Goal: Navigation & Orientation: Find specific page/section

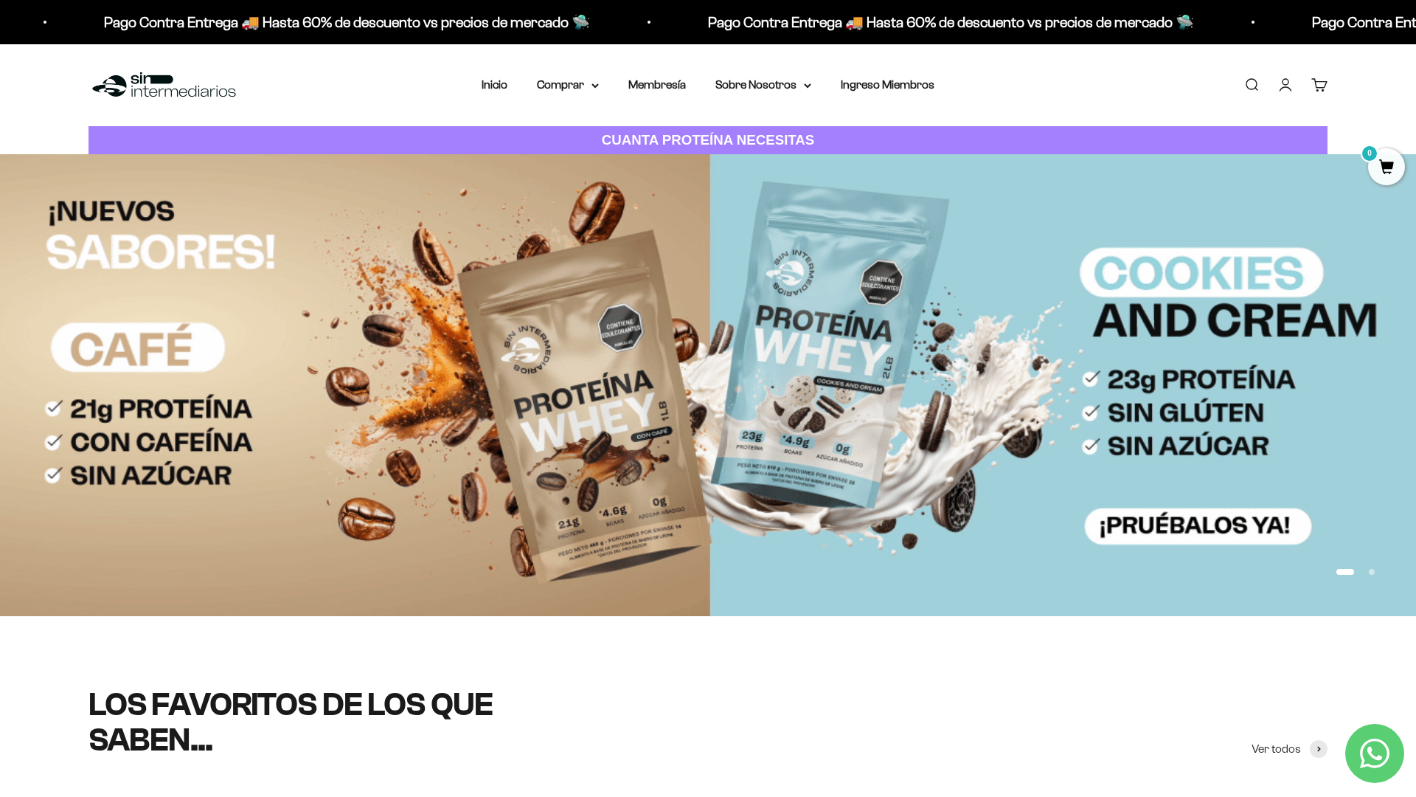
scroll to position [209, 0]
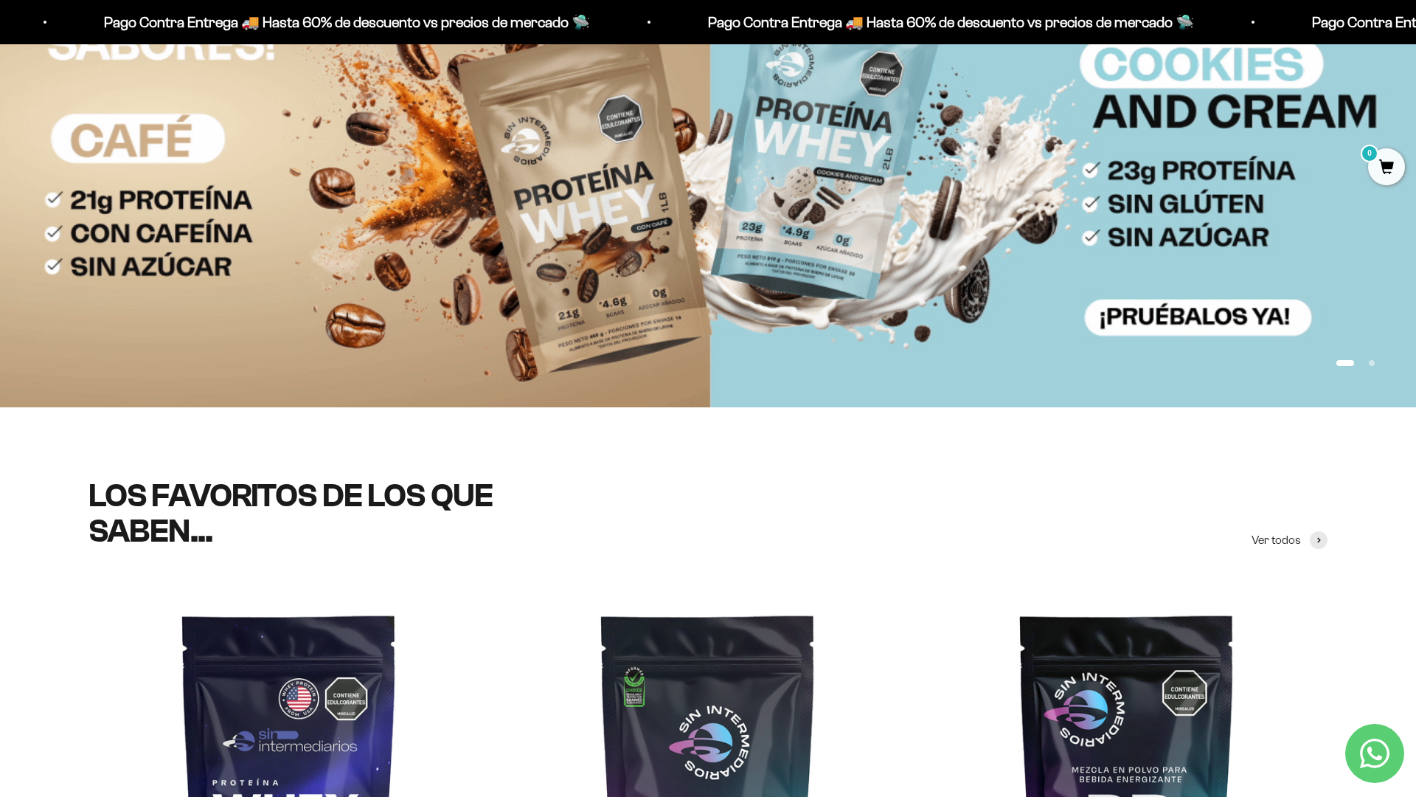
scroll to position [398, 0]
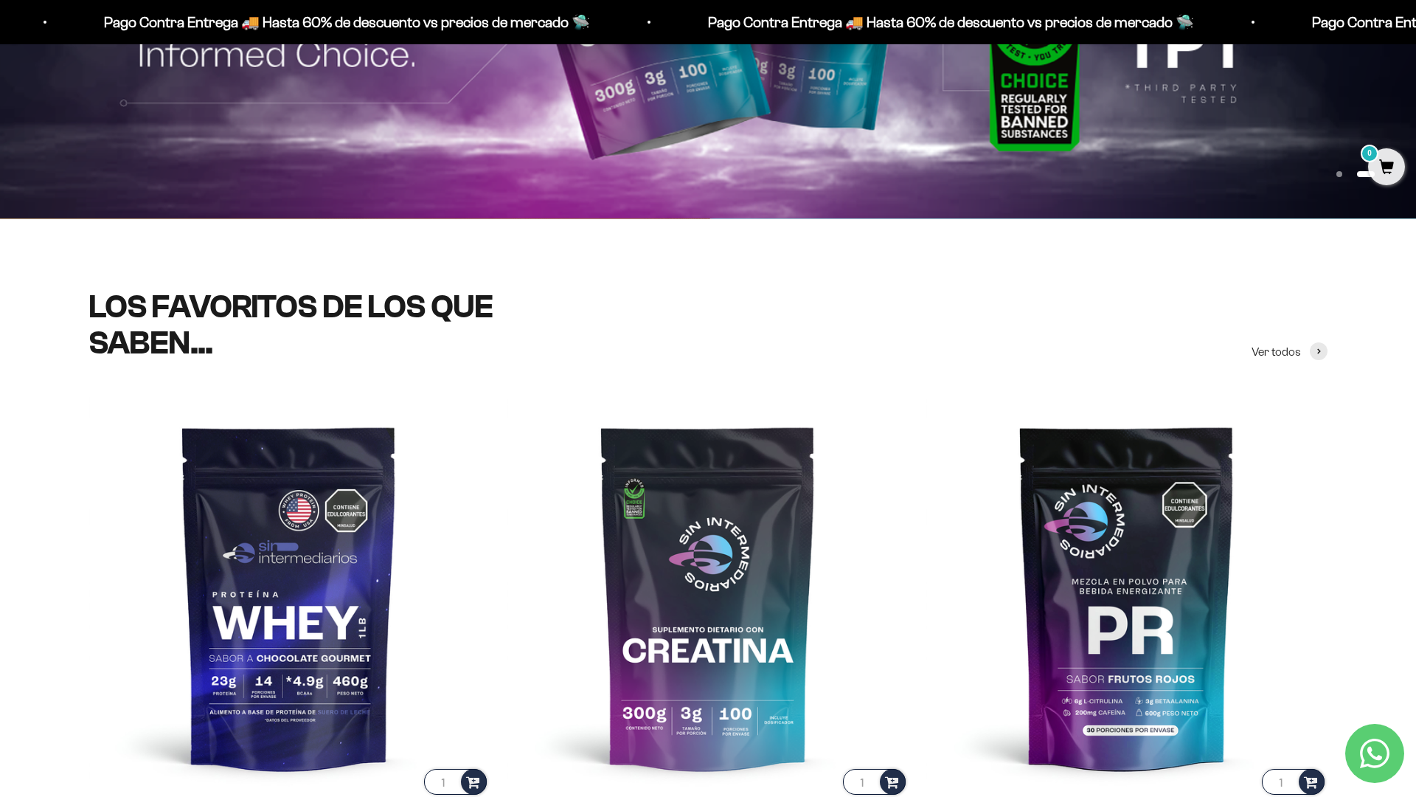
scroll to position [473, 0]
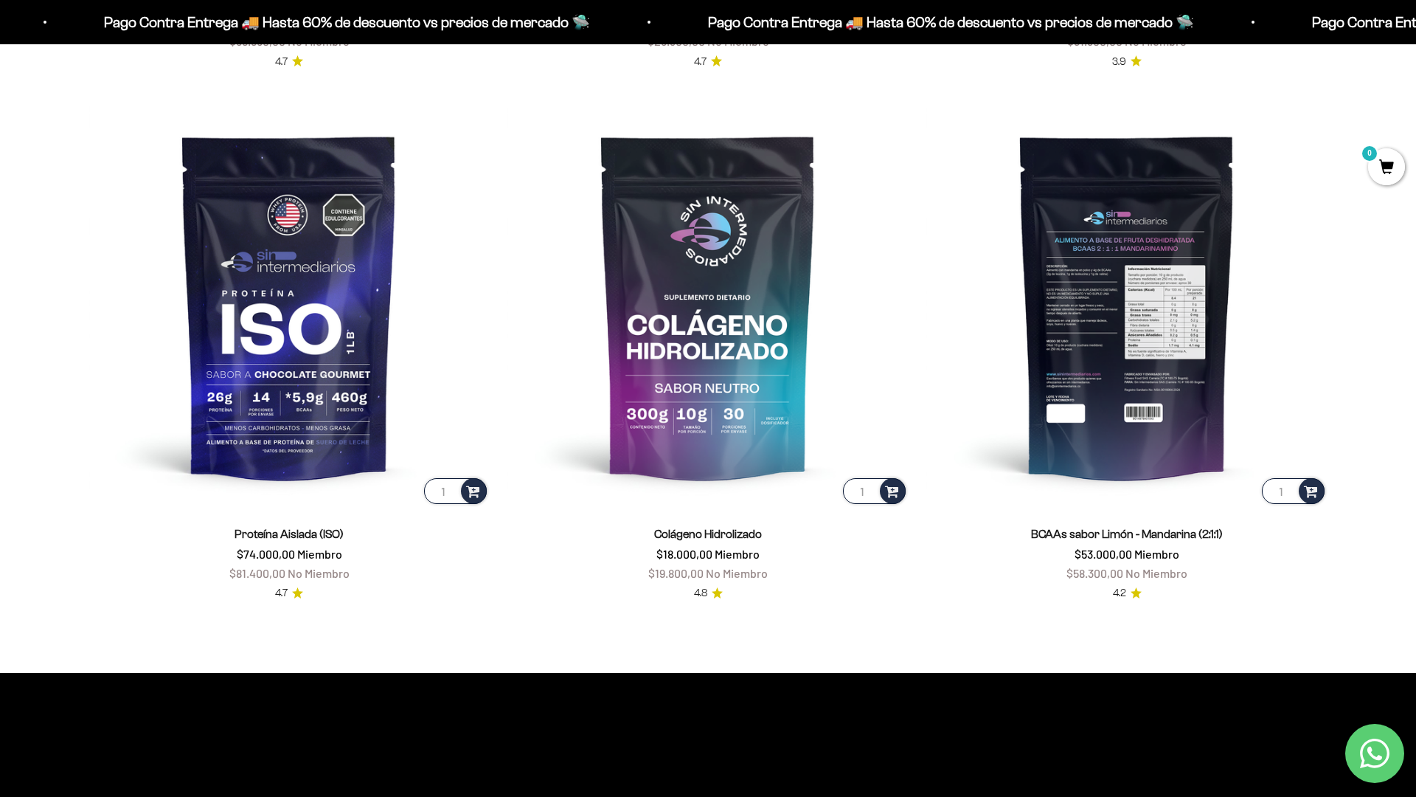
scroll to position [1414, 0]
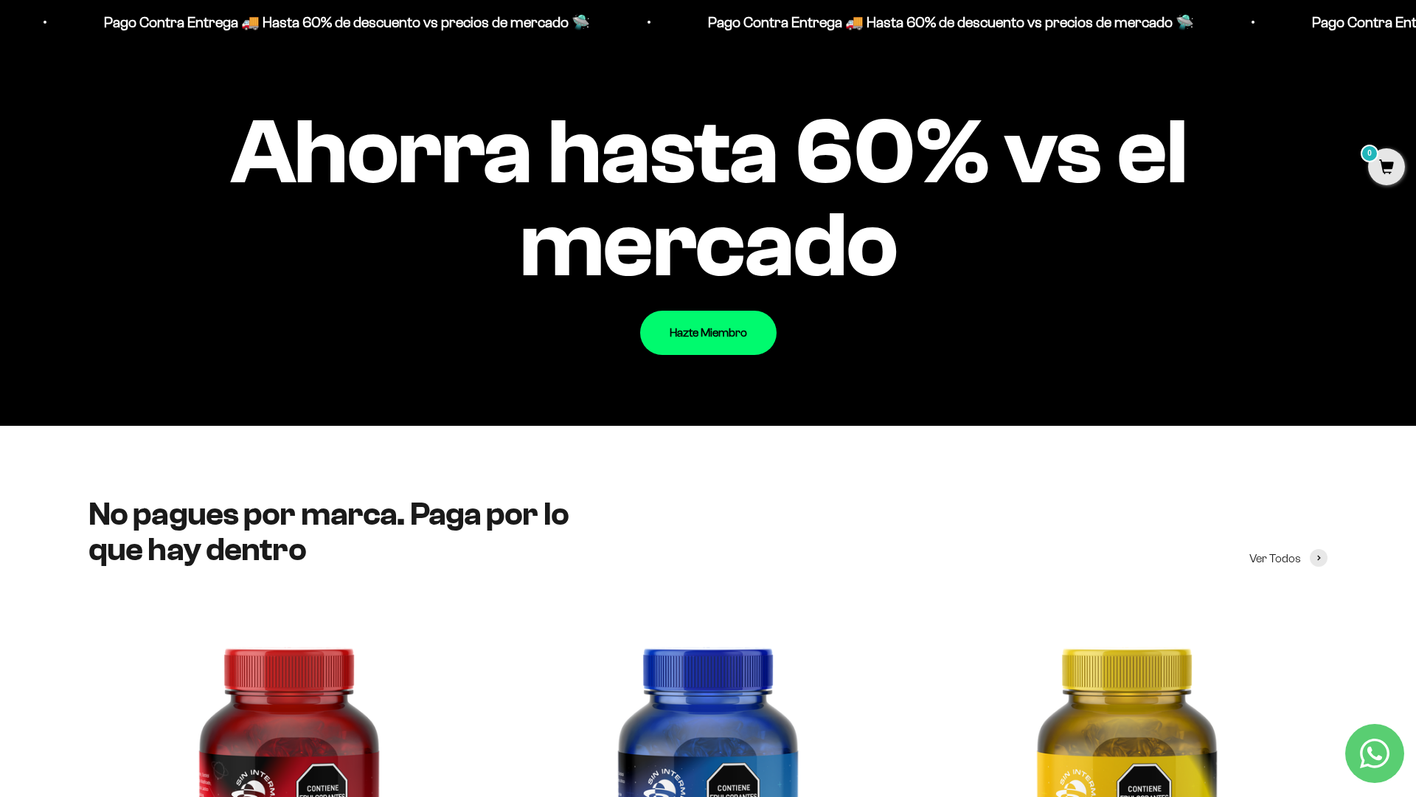
scroll to position [1857, 0]
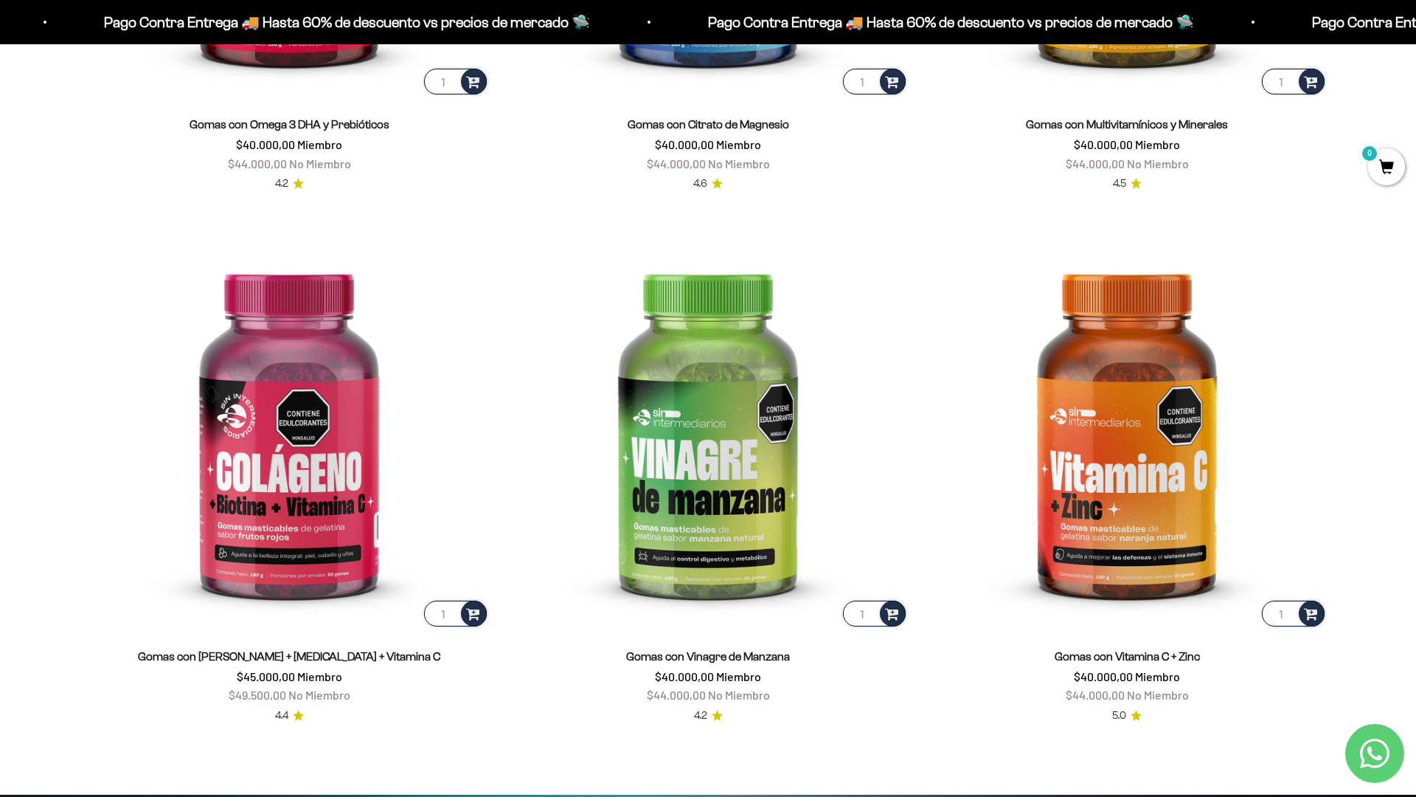
click at [455, 796] on html "Ir al contenido Pago Contra Entrega 🚚 Hasta 60% de descuento vs precios [PERSON…" at bounding box center [708, 800] width 1416 height 7127
click at [1416, 33] on html "Ir al contenido Pago Contra Entrega 🚚 Hasta 60% de descuento vs precios [PERSON…" at bounding box center [708, 800] width 1416 height 7127
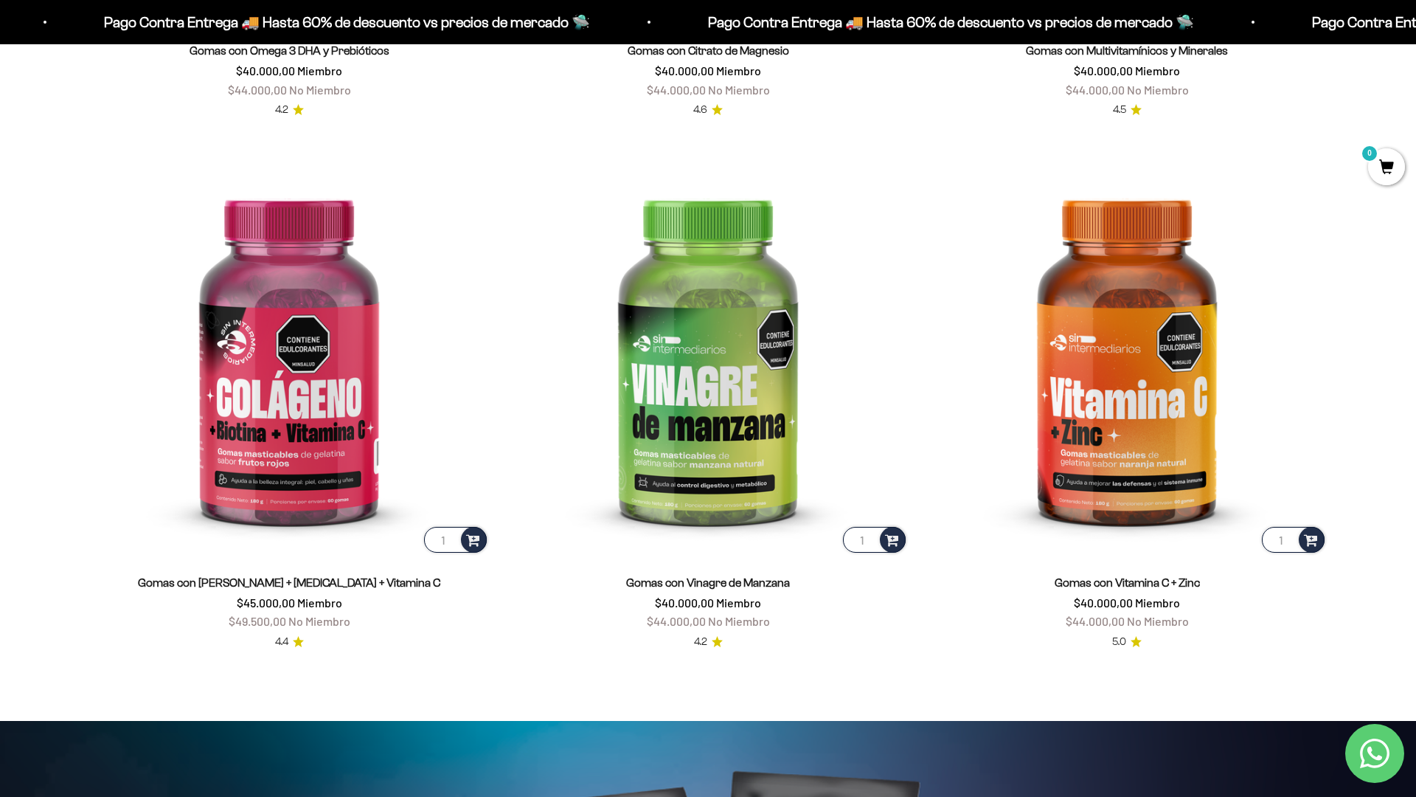
click at [874, 796] on html "Ir al contenido Pago Contra Entrega 🚚 Hasta 60% de descuento vs precios [PERSON…" at bounding box center [708, 726] width 1416 height 7127
click at [1416, 33] on html "Ir al contenido Pago Contra Entrega 🚚 Hasta 60% de descuento vs precios [PERSON…" at bounding box center [708, 726] width 1416 height 7127
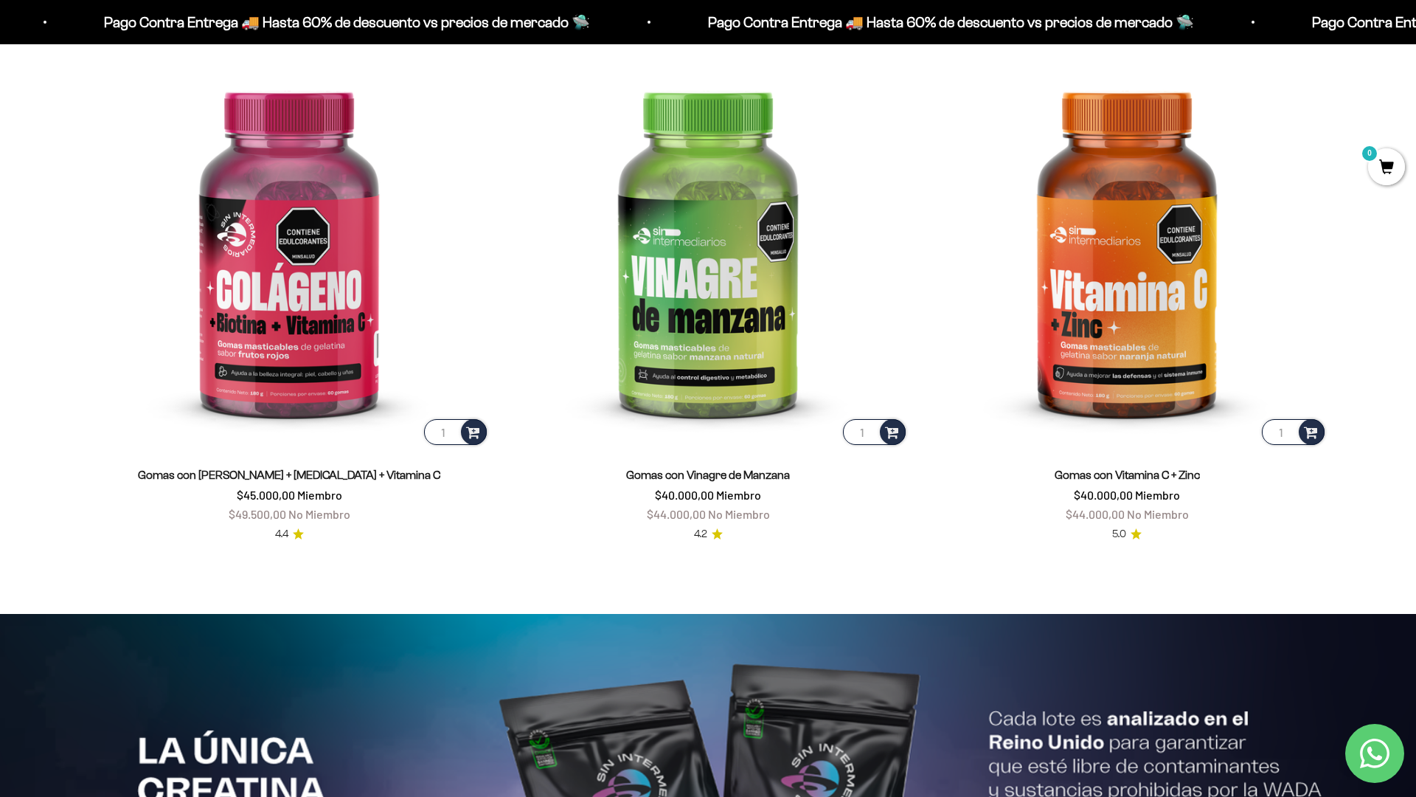
click at [1416, 33] on html "Ir al contenido Pago Contra Entrega 🚚 Hasta 60% de descuento vs precios [PERSON…" at bounding box center [708, 618] width 1416 height 7127
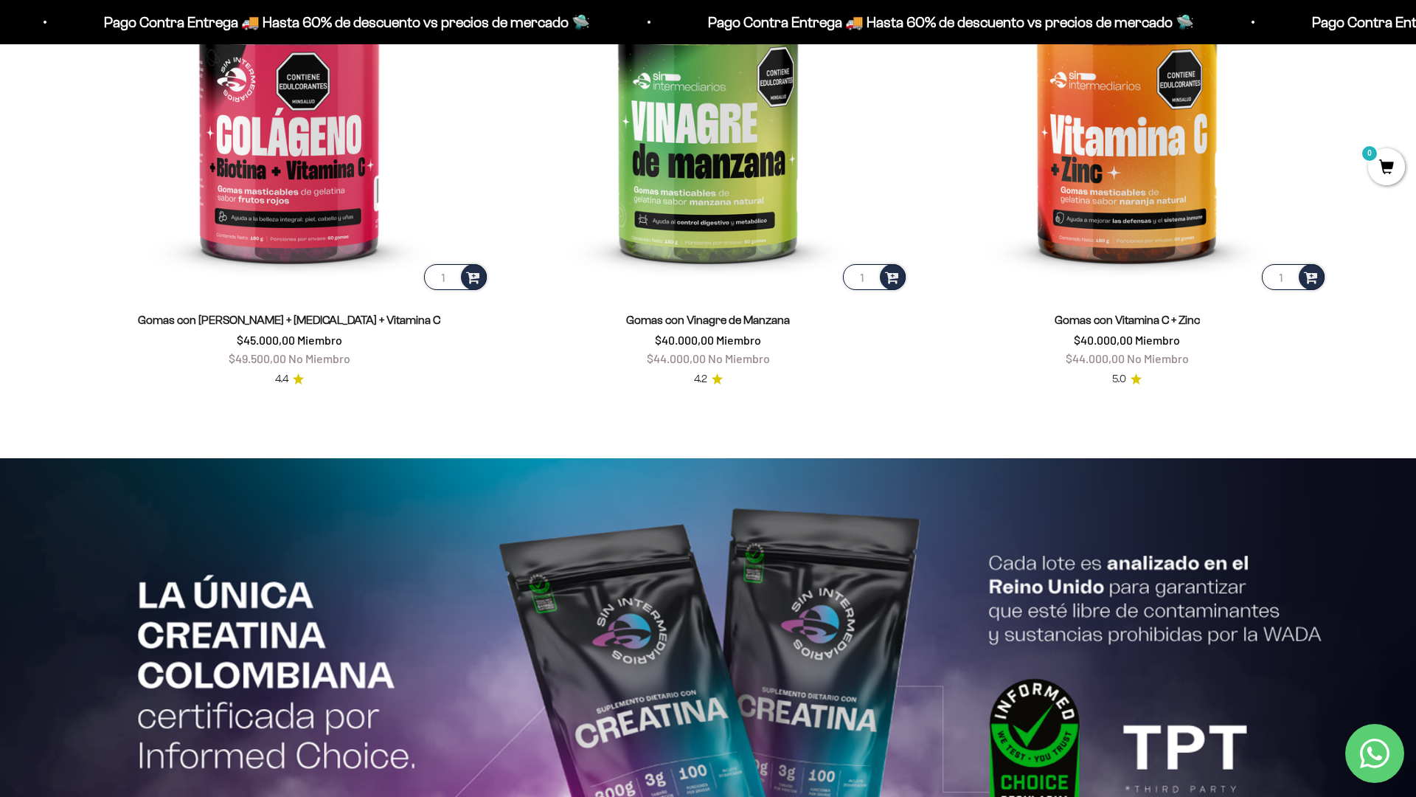
click at [1416, 33] on html "Ir al contenido Pago Contra Entrega 🚚 Hasta 60% de descuento vs precios [PERSON…" at bounding box center [708, 463] width 1416 height 7127
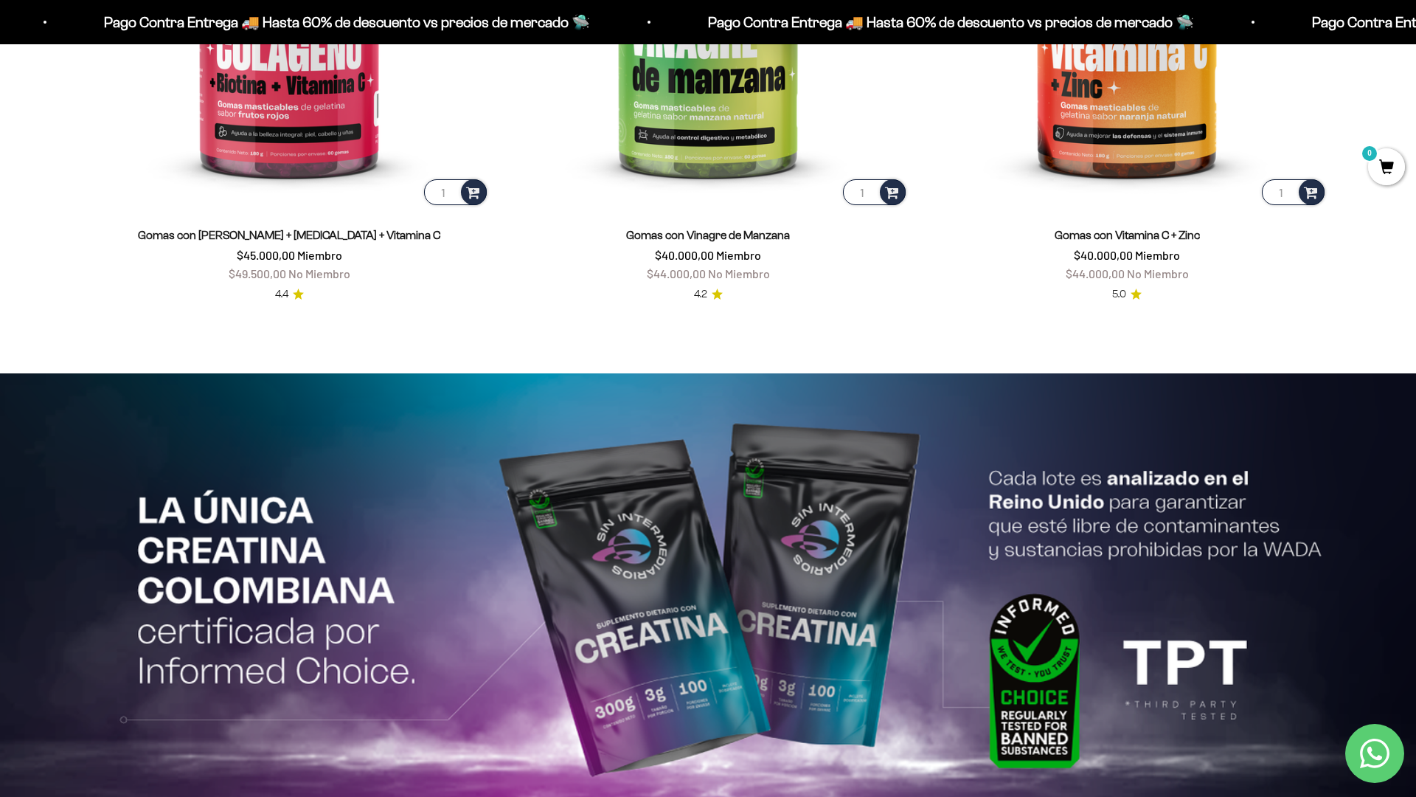
click at [1416, 33] on html "Ir al contenido Pago Contra Entrega 🚚 Hasta 60% de descuento vs precios [PERSON…" at bounding box center [708, 378] width 1416 height 7127
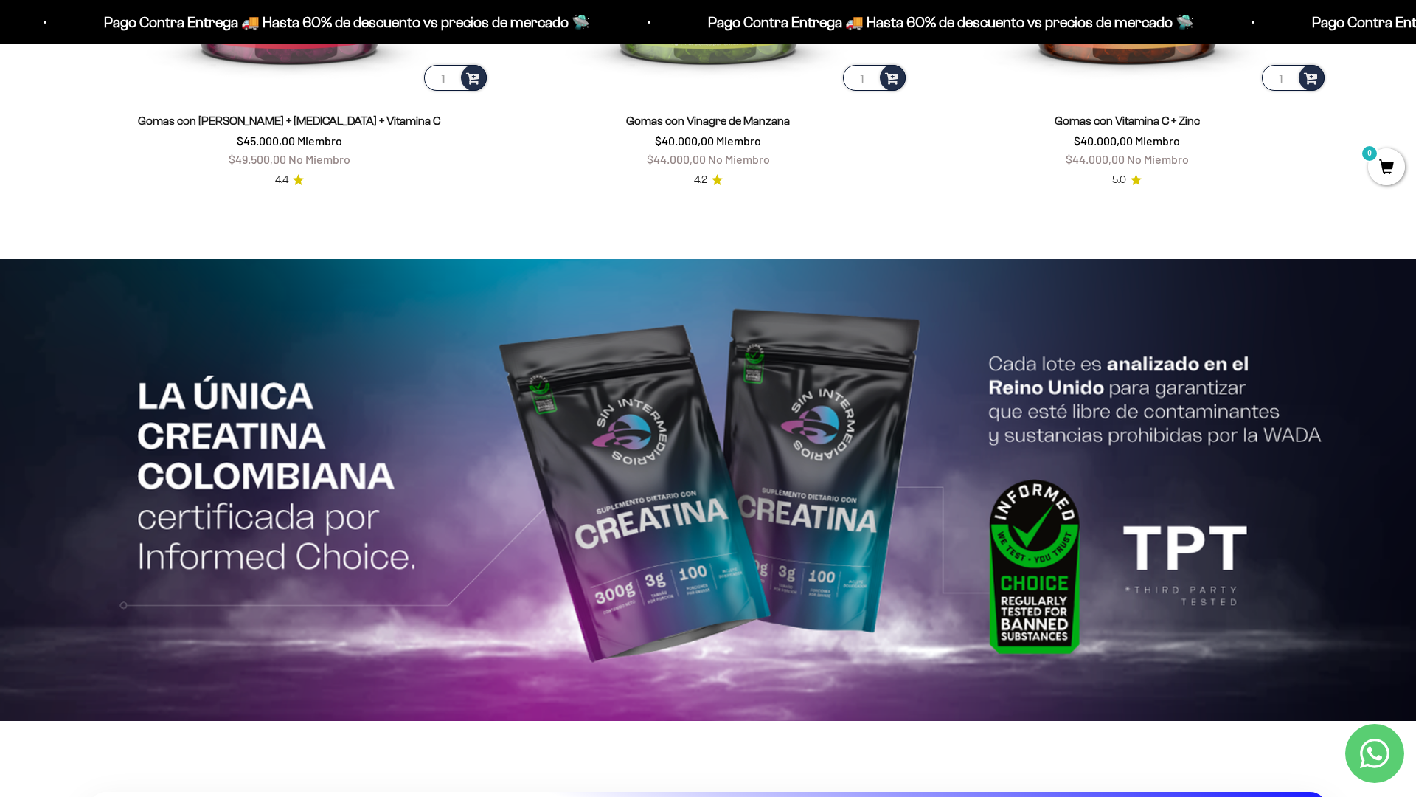
click at [1416, 33] on html "Ir al contenido Pago Contra Entrega 🚚 Hasta 60% de descuento vs precios [PERSON…" at bounding box center [708, 264] width 1416 height 7127
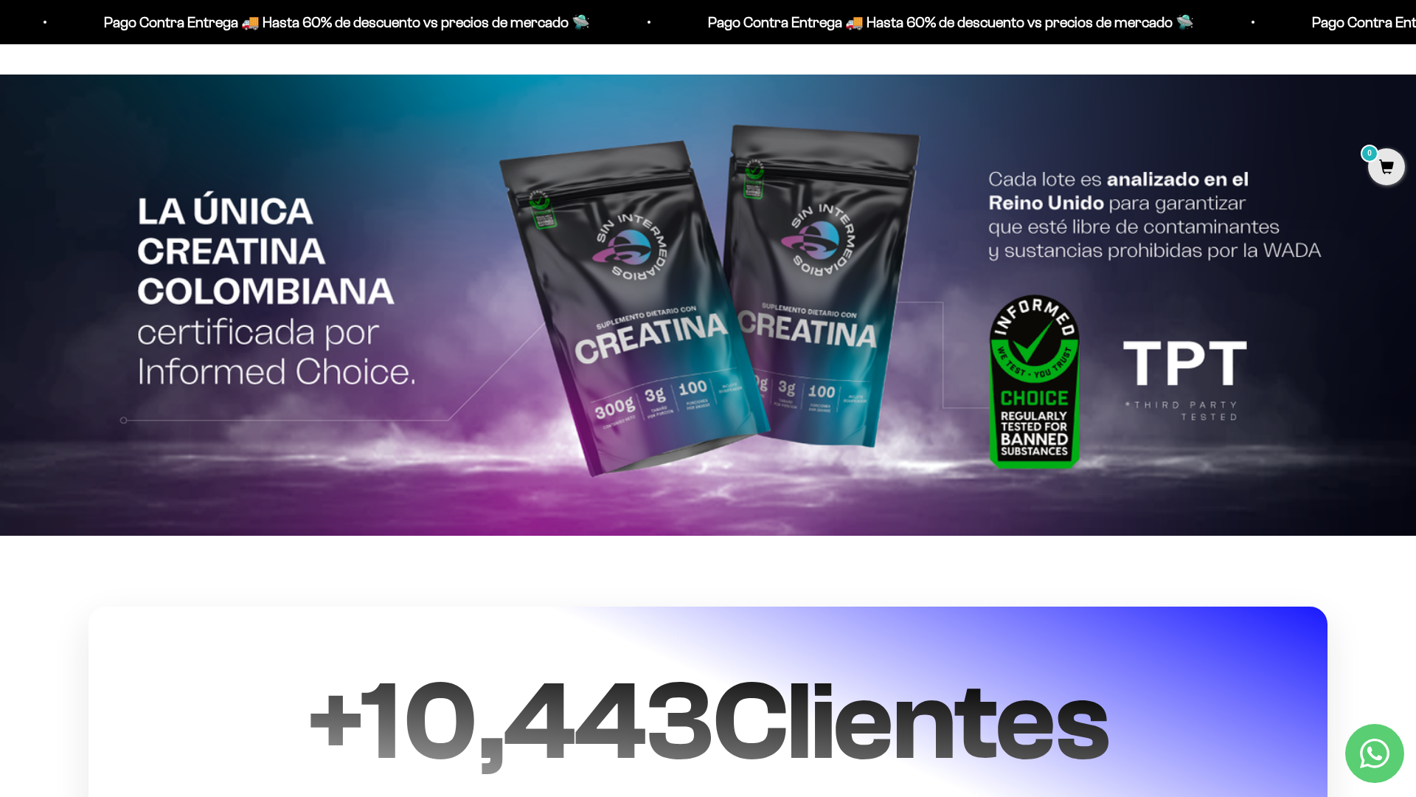
click at [1416, 33] on html "Ir al contenido Pago Contra Entrega 🚚 Hasta 60% de descuento vs precios [PERSON…" at bounding box center [708, 79] width 1416 height 7127
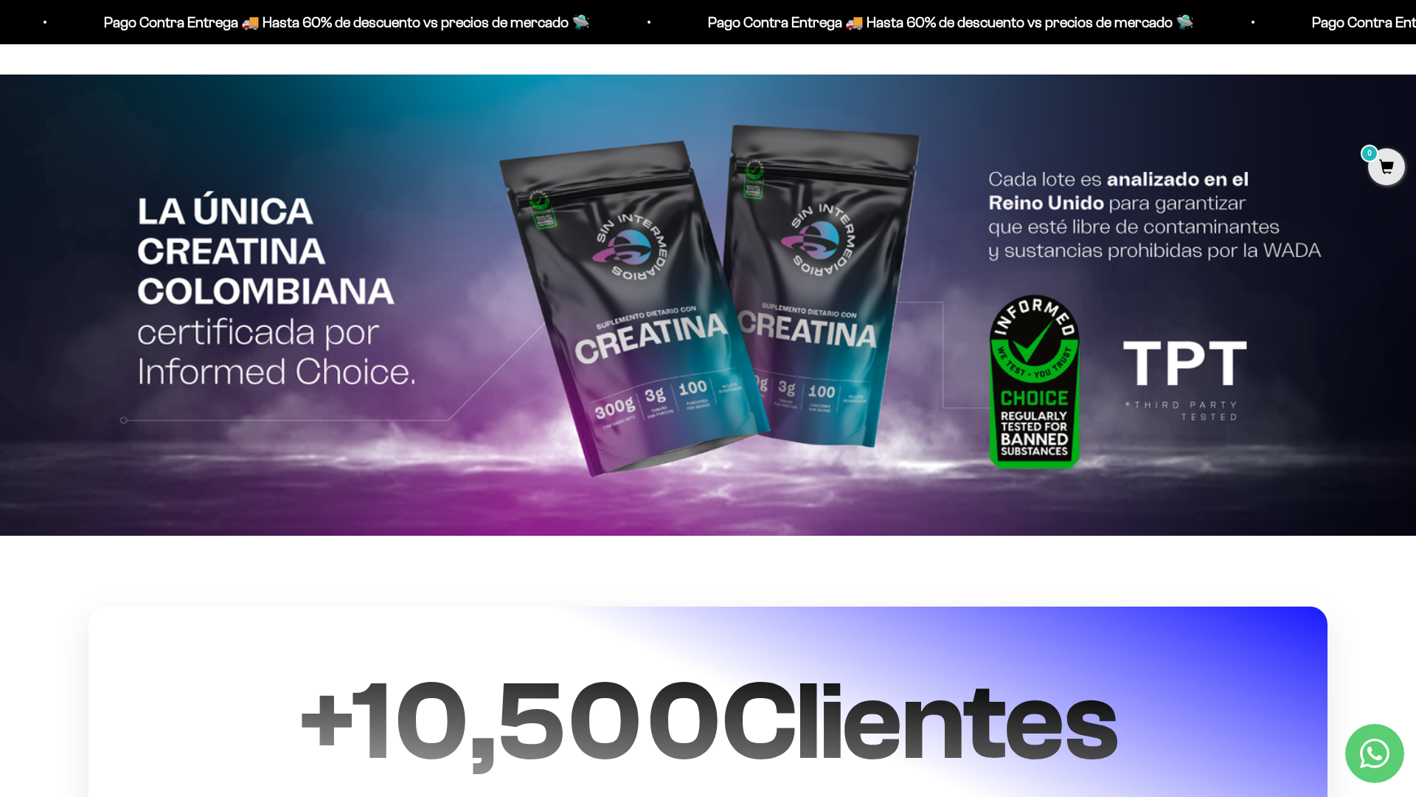
scroll to position [3570, 0]
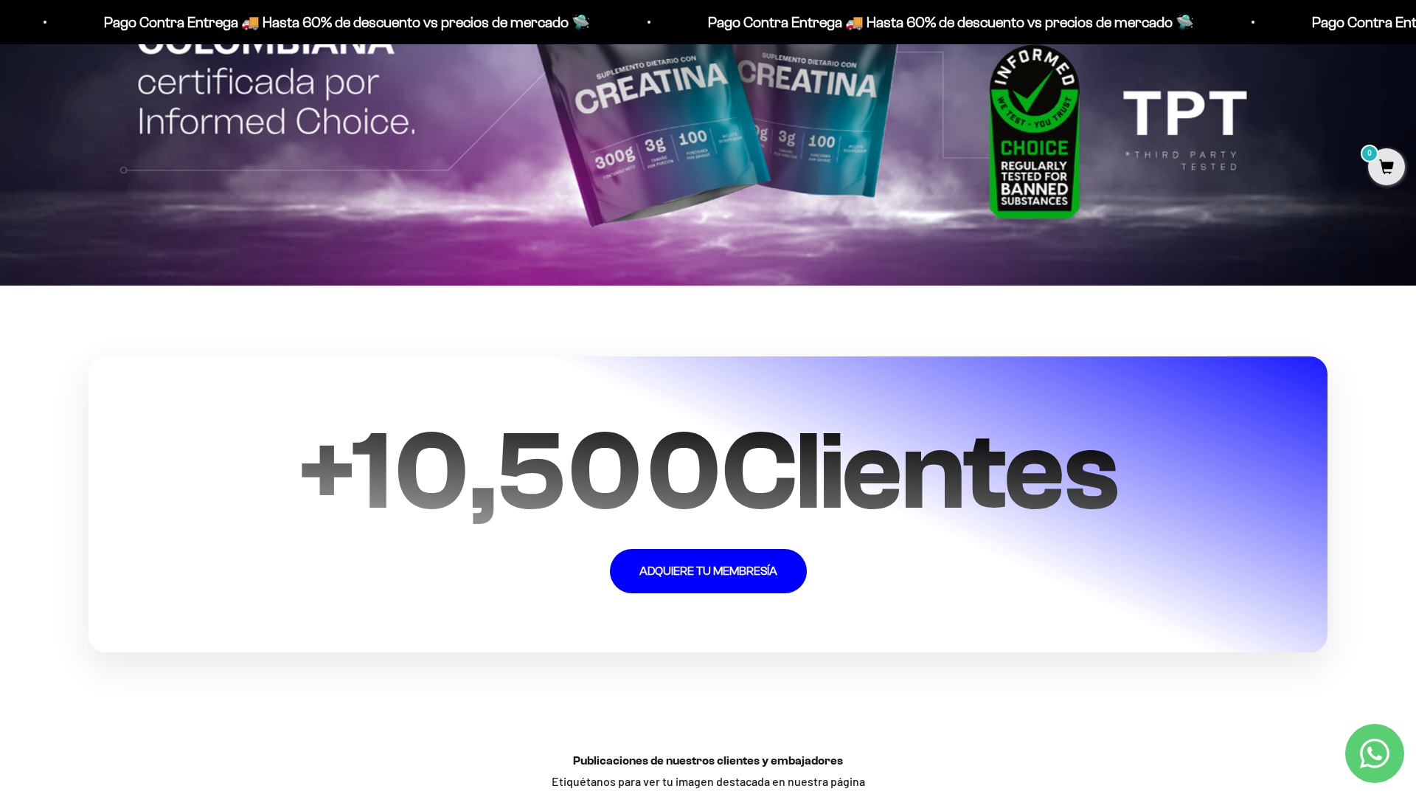
scroll to position [3733, 0]
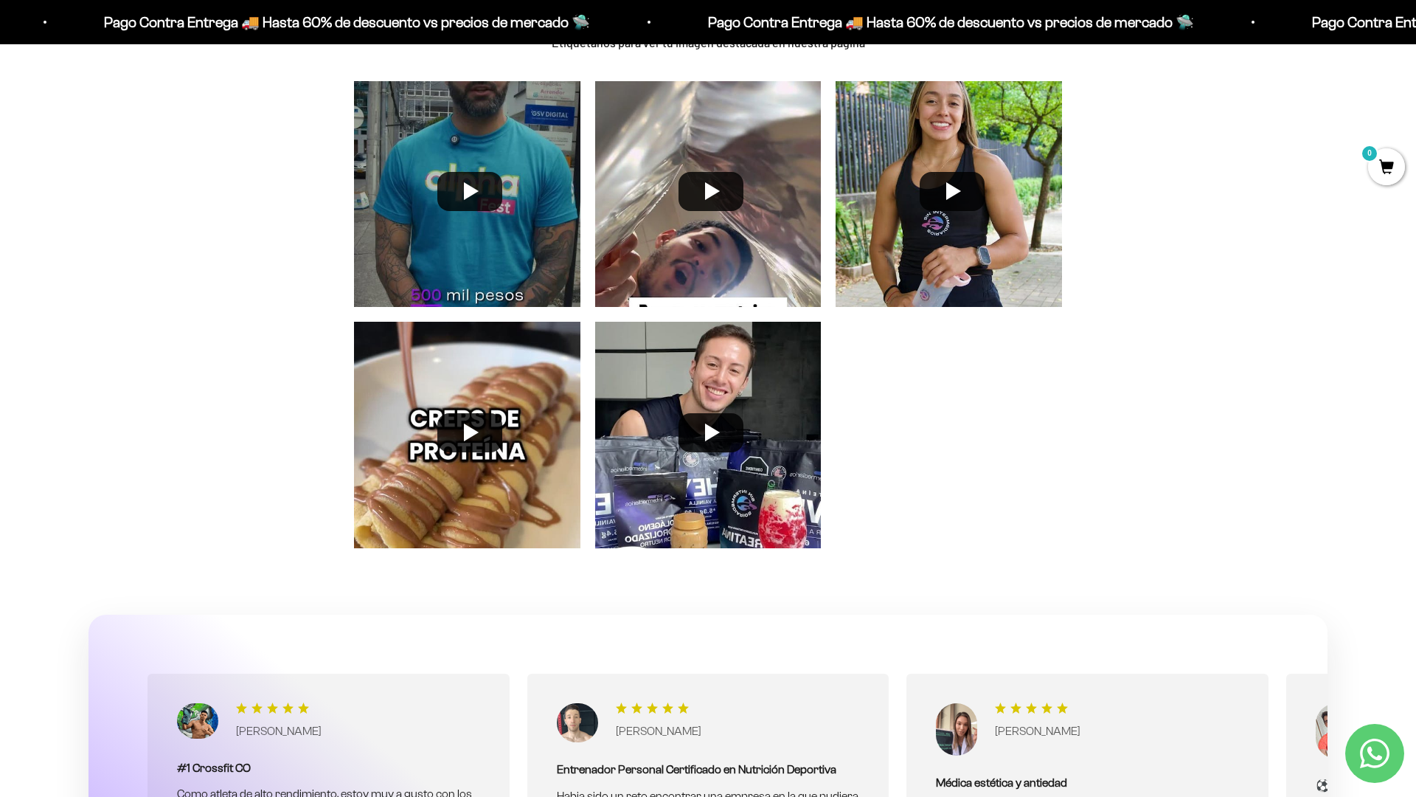
click at [1329, 206] on div "Publicaciones de nuestros clientes y embajadores Etiquétanos para ver tu imagen…" at bounding box center [708, 300] width 1416 height 600
